Goal: Task Accomplishment & Management: Use online tool/utility

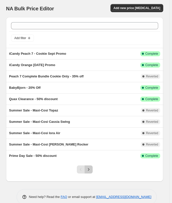
click at [91, 168] on icon "Next" at bounding box center [88, 169] width 5 height 5
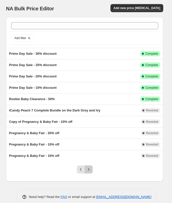
click at [90, 166] on button "Next" at bounding box center [89, 169] width 8 height 8
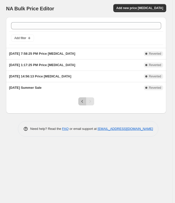
click at [80, 104] on button "Previous" at bounding box center [82, 101] width 8 height 8
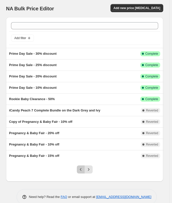
click at [82, 170] on icon "Previous" at bounding box center [81, 169] width 5 height 5
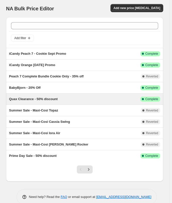
click at [47, 98] on span "Quax Clearance - 50% discount" at bounding box center [33, 99] width 49 height 4
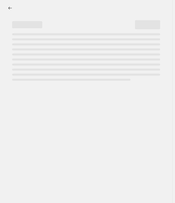
select select "percentage"
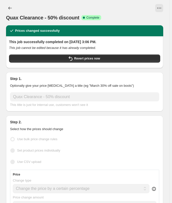
select select "vendor"
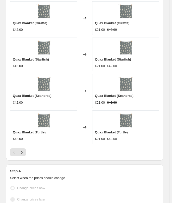
scroll to position [617, 0]
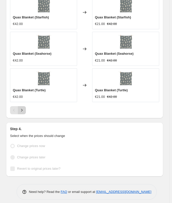
click at [24, 108] on icon "Next" at bounding box center [21, 109] width 5 height 5
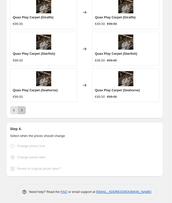
click at [23, 107] on icon "Next" at bounding box center [21, 109] width 5 height 5
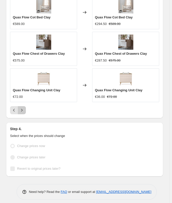
click at [22, 108] on icon "Next" at bounding box center [21, 109] width 5 height 5
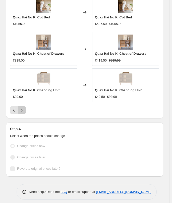
click at [21, 110] on button "Next" at bounding box center [22, 110] width 8 height 8
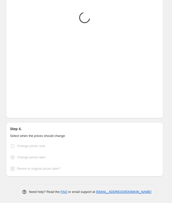
scroll to position [585, 0]
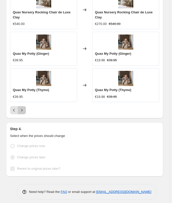
click at [25, 106] on button "Next" at bounding box center [22, 110] width 8 height 8
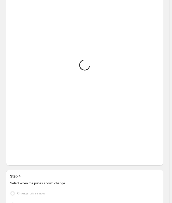
scroll to position [560, 0]
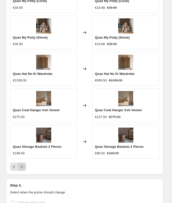
click at [23, 165] on icon "Next" at bounding box center [21, 166] width 5 height 5
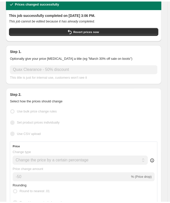
scroll to position [0, 0]
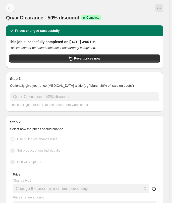
click at [11, 4] on button "Price change jobs" at bounding box center [10, 8] width 8 height 8
